Goal: Information Seeking & Learning: Learn about a topic

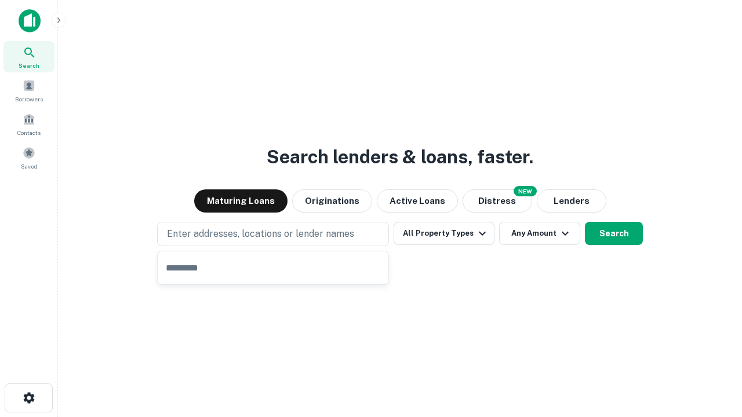
type input "**********"
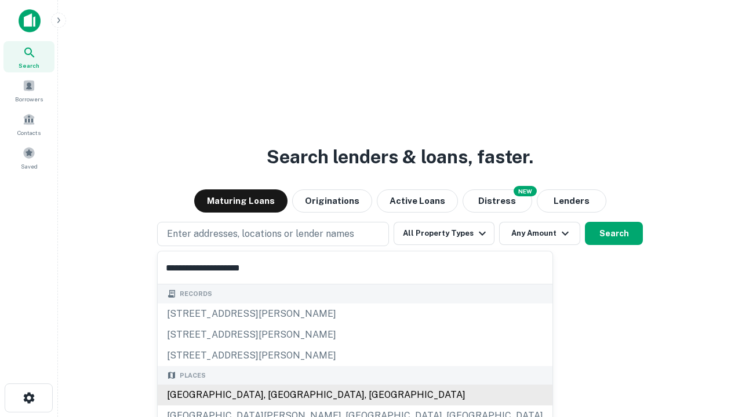
click at [277, 395] on div "[GEOGRAPHIC_DATA], [GEOGRAPHIC_DATA], [GEOGRAPHIC_DATA]" at bounding box center [355, 395] width 395 height 21
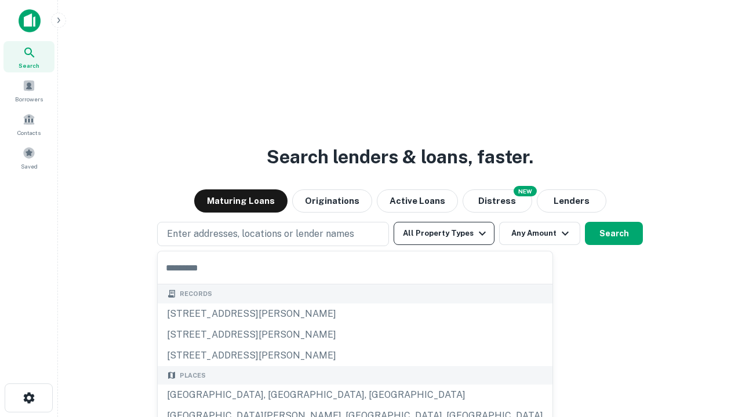
click at [444, 233] on button "All Property Types" at bounding box center [443, 233] width 101 height 23
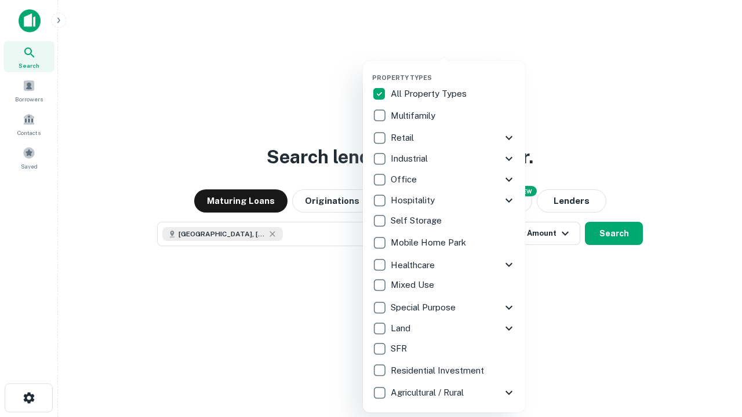
click at [453, 70] on button "button" at bounding box center [453, 70] width 162 height 1
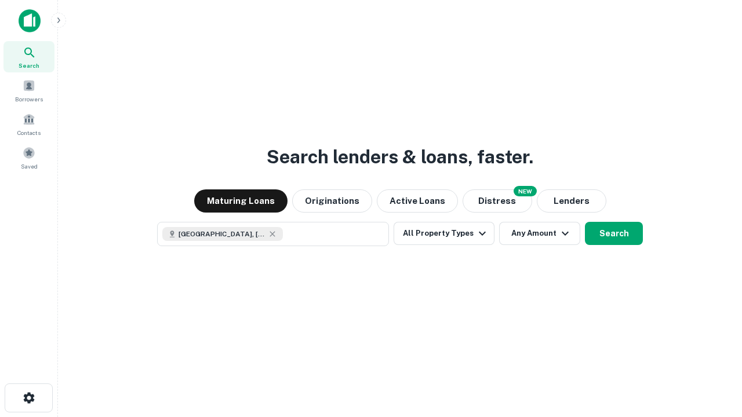
scroll to position [19, 0]
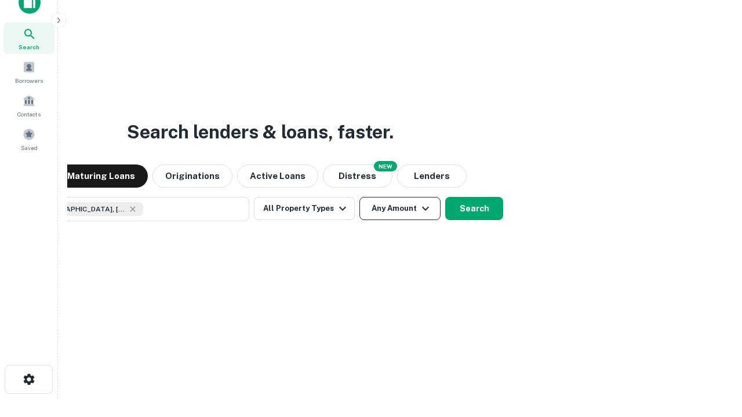
click at [359, 197] on button "Any Amount" at bounding box center [399, 208] width 81 height 23
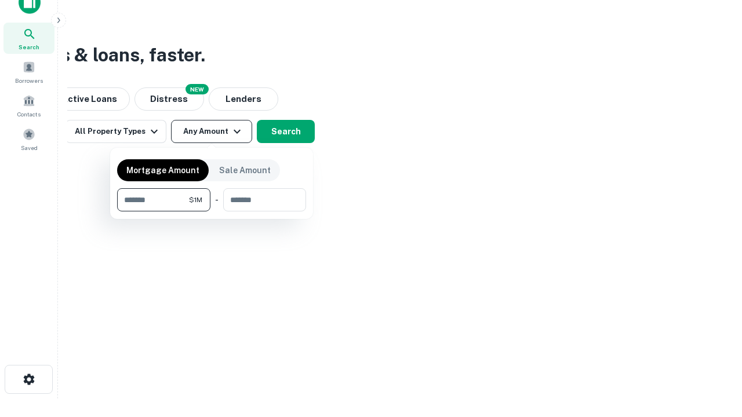
type input "*******"
click at [211, 211] on button "button" at bounding box center [211, 211] width 189 height 1
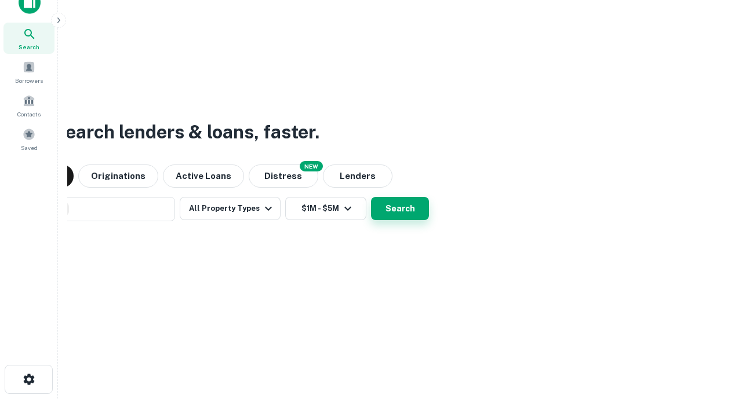
click at [371, 197] on button "Search" at bounding box center [400, 208] width 58 height 23
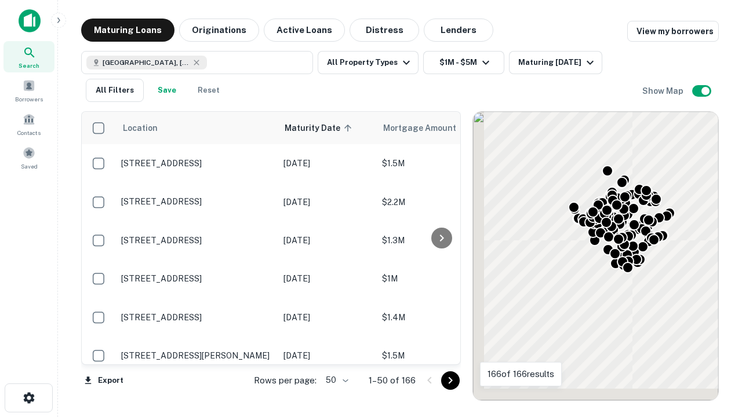
click at [335, 380] on body "Search Borrowers Contacts Saved Maturing Loans Originations Active Loans Distre…" at bounding box center [371, 208] width 742 height 417
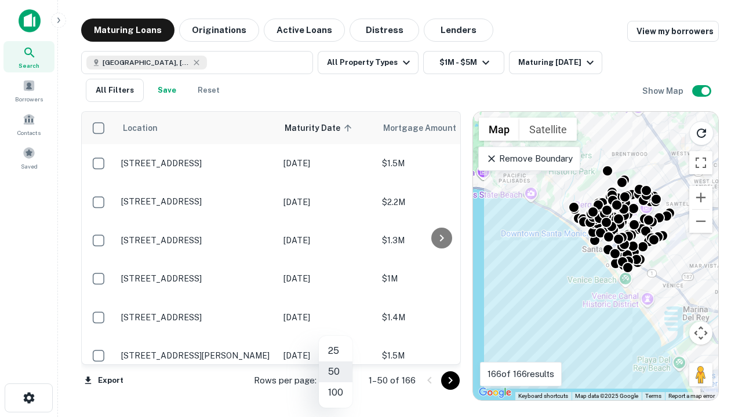
click at [335, 351] on li "25" at bounding box center [336, 351] width 34 height 21
